Goal: Obtain resource: Download file/media

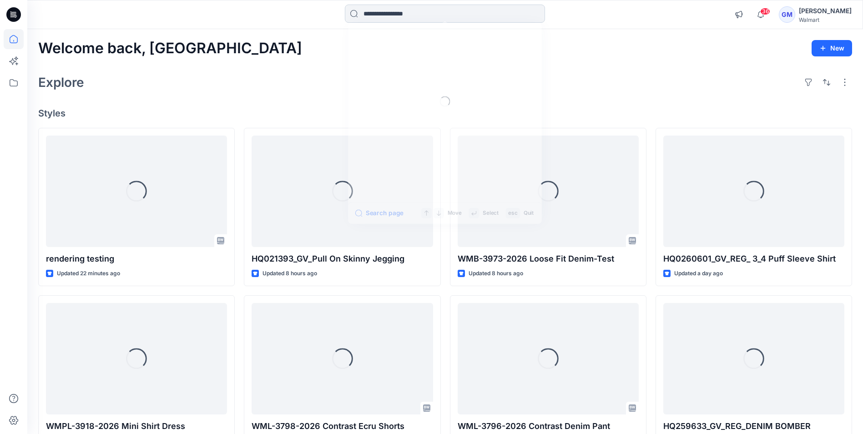
click at [451, 12] on input at bounding box center [445, 14] width 200 height 18
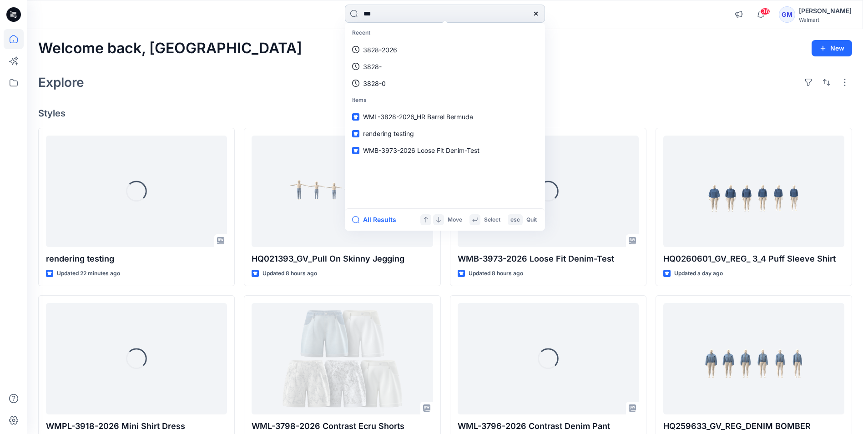
type input "****"
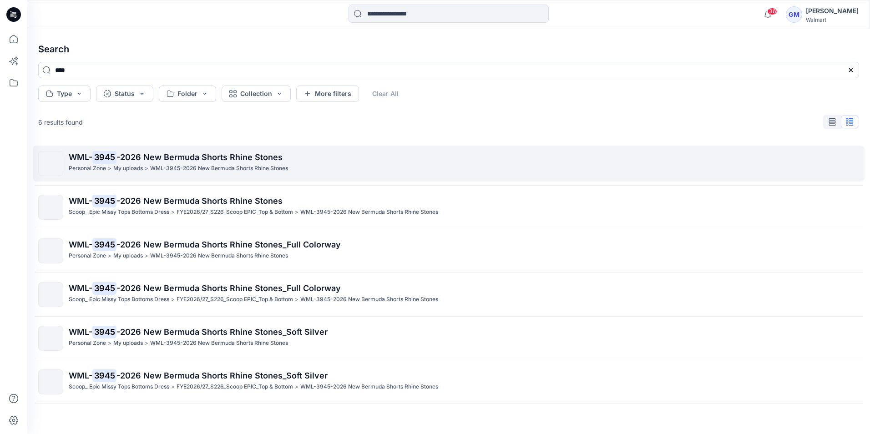
click at [207, 171] on p "WML-3945-2026 New Bermuda Shorts Rhine Stones" at bounding box center [219, 169] width 138 height 10
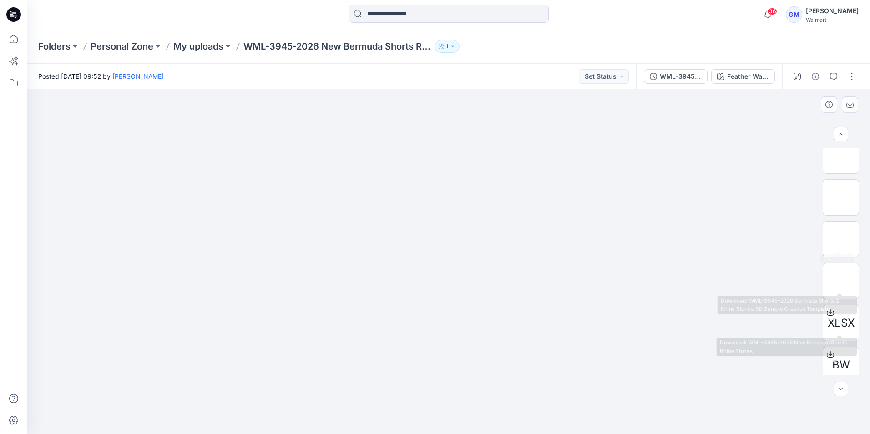
scroll to position [102, 0]
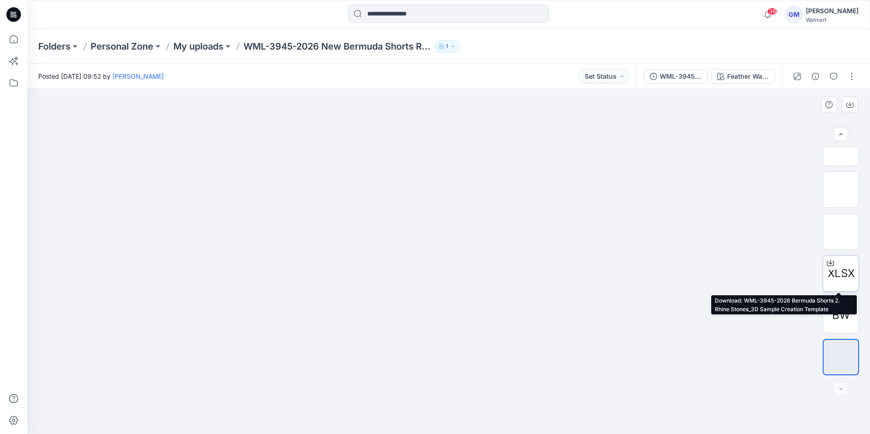
click at [842, 274] on span "XLSX" at bounding box center [841, 273] width 27 height 16
click at [571, 51] on div "Folders Personal Zone My uploads WML-3945-2026 New Bermuda Shorts Rhine Stones 1" at bounding box center [413, 46] width 750 height 13
